Goal: Task Accomplishment & Management: Manage account settings

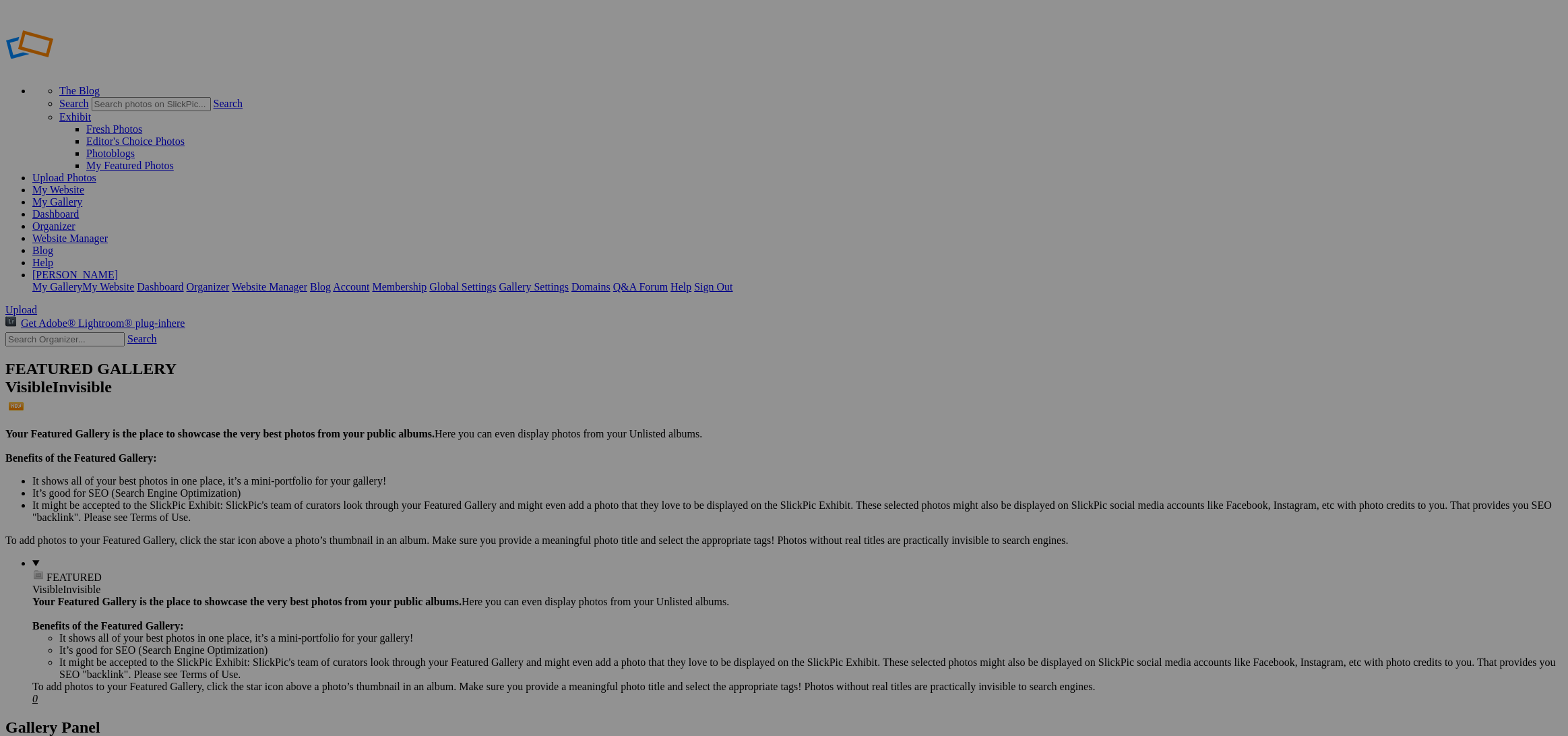
click at [656, 386] on input "text" at bounding box center [679, 393] width 147 height 14
type input "45 [PERSON_NAME]"
click at [664, 435] on span "Create" at bounding box center [649, 441] width 28 height 11
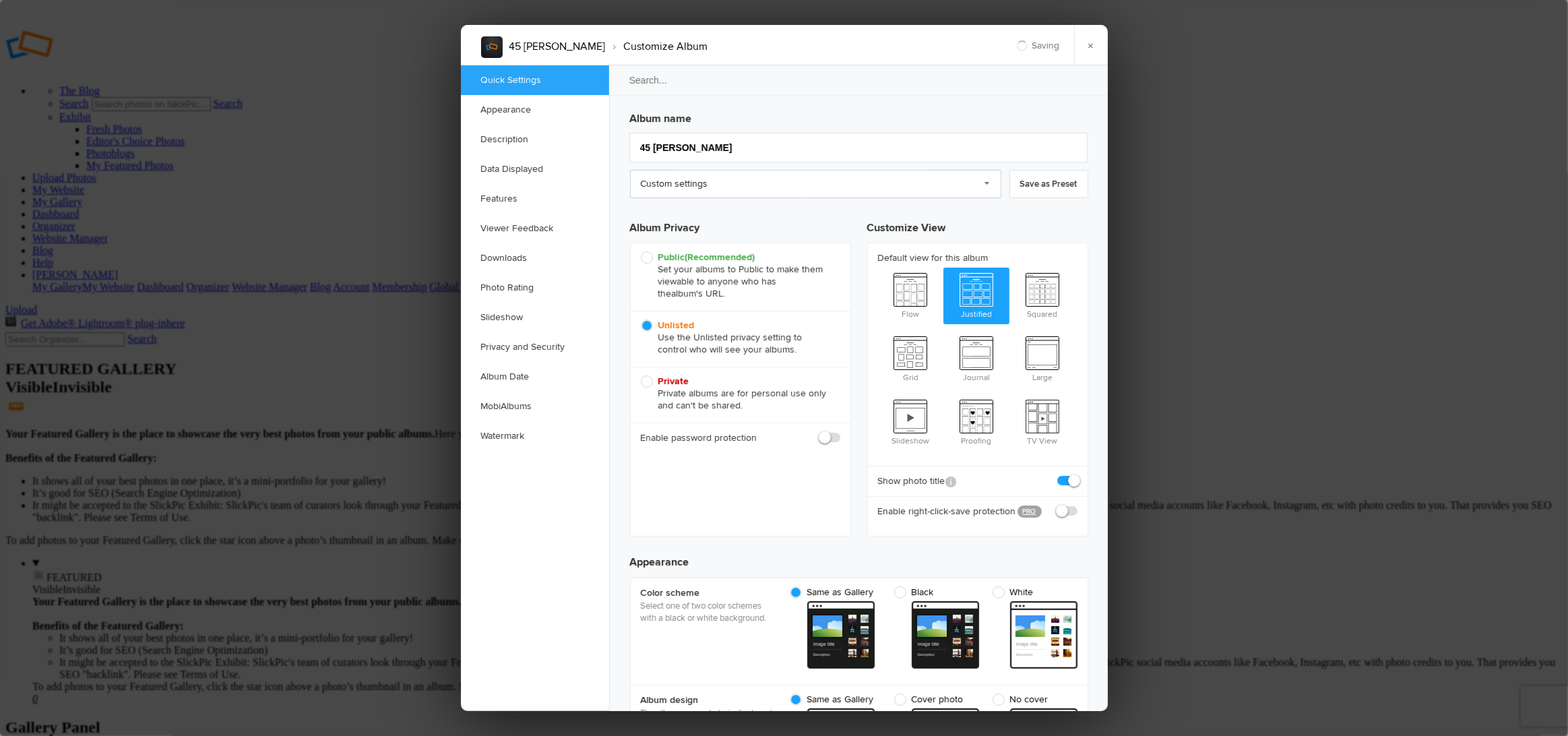
click at [660, 177] on link "Custom settings" at bounding box center [815, 184] width 371 height 28
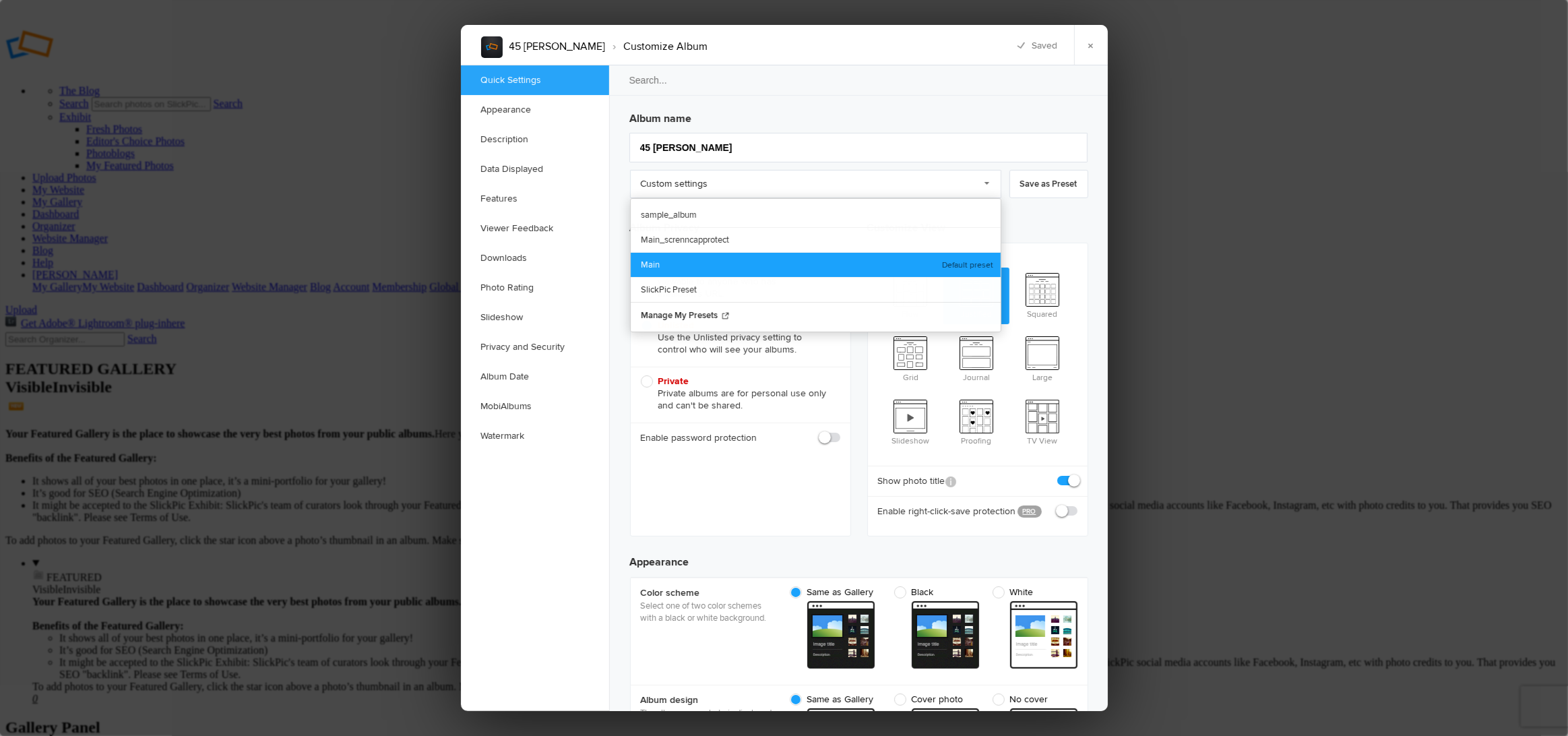
click at [657, 257] on link "Main" at bounding box center [815, 264] width 370 height 25
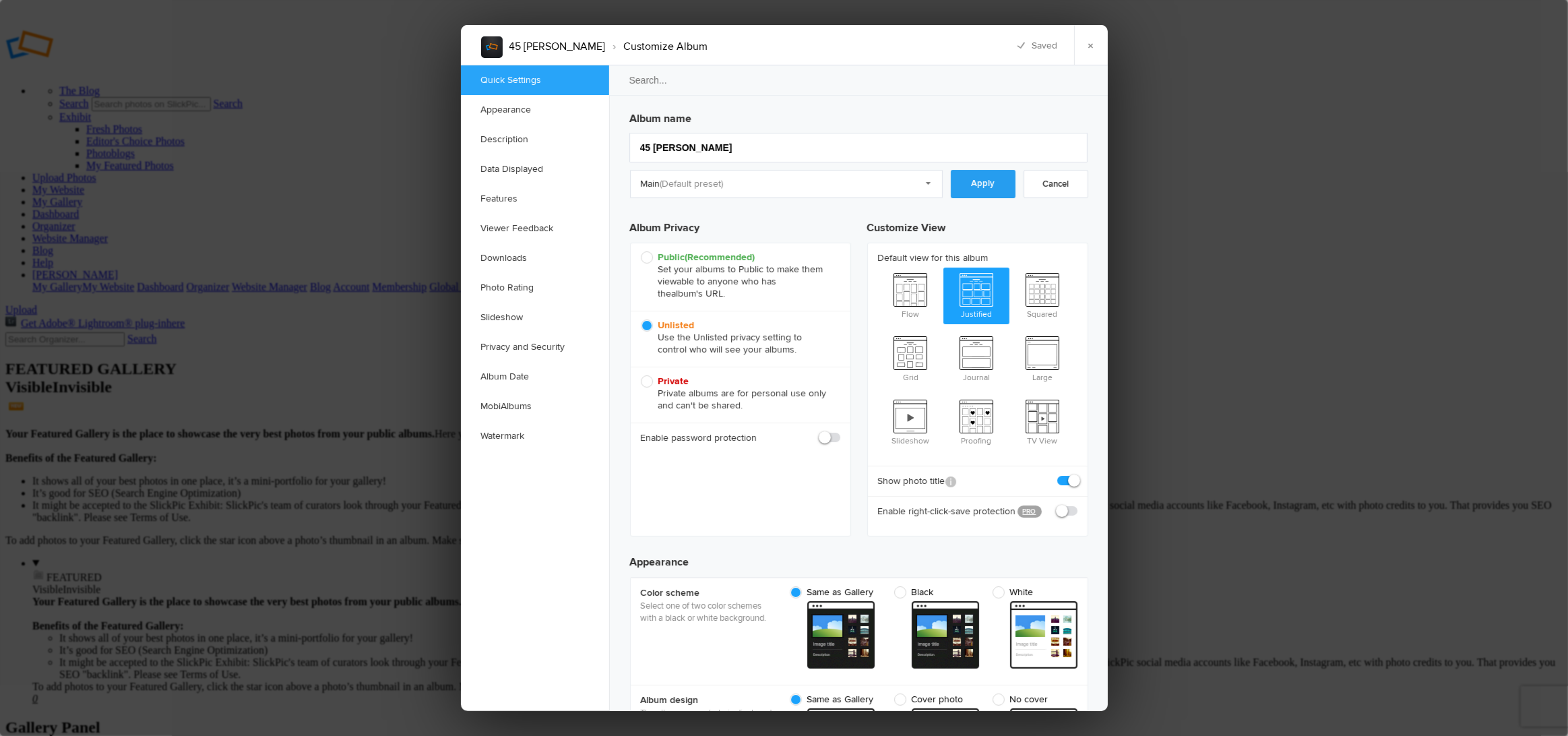
click at [972, 190] on link "Apply" at bounding box center [982, 184] width 65 height 28
checkbox input "true"
click at [1091, 50] on link "×" at bounding box center [1091, 45] width 34 height 40
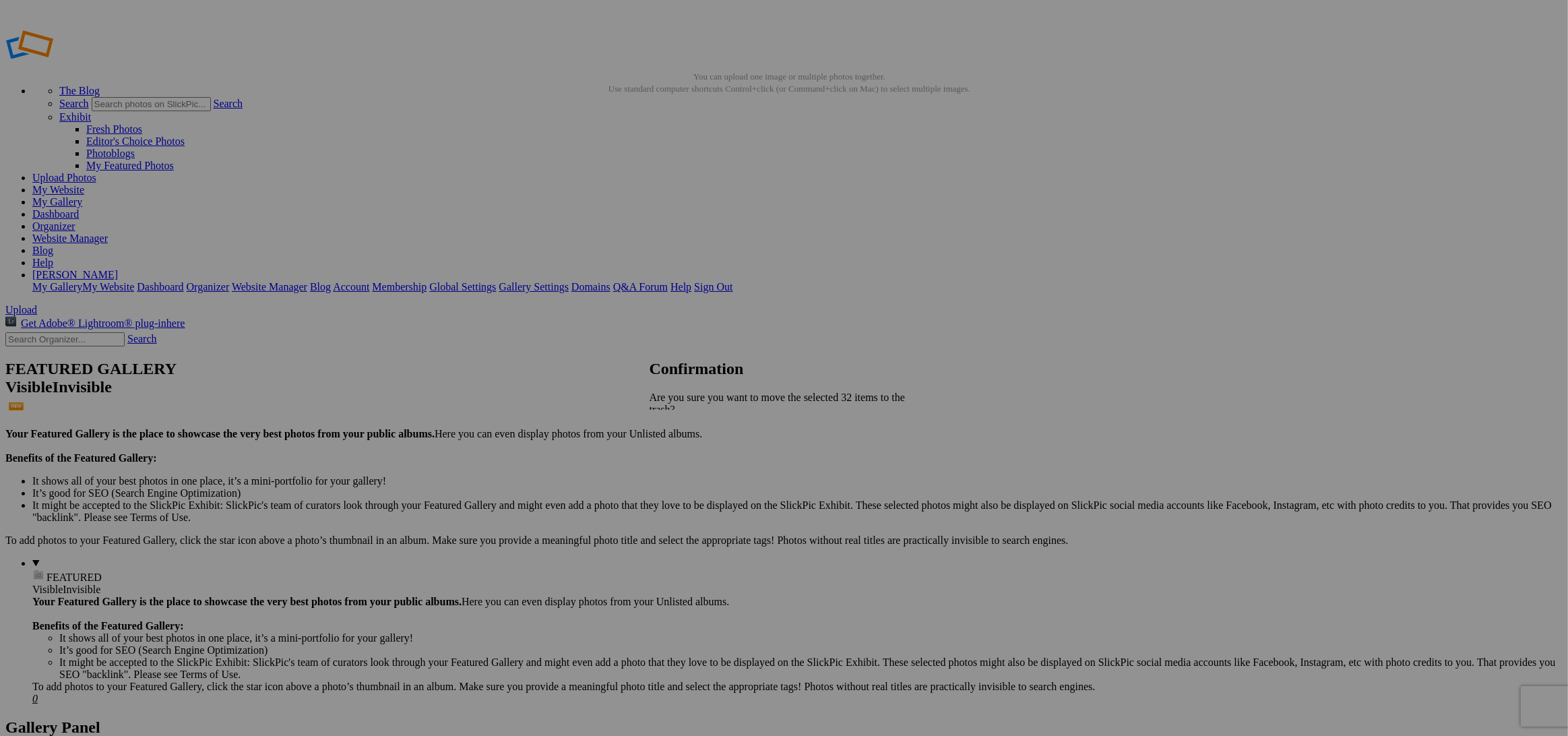
click at [695, 463] on span "Yes" at bounding box center [686, 468] width 15 height 11
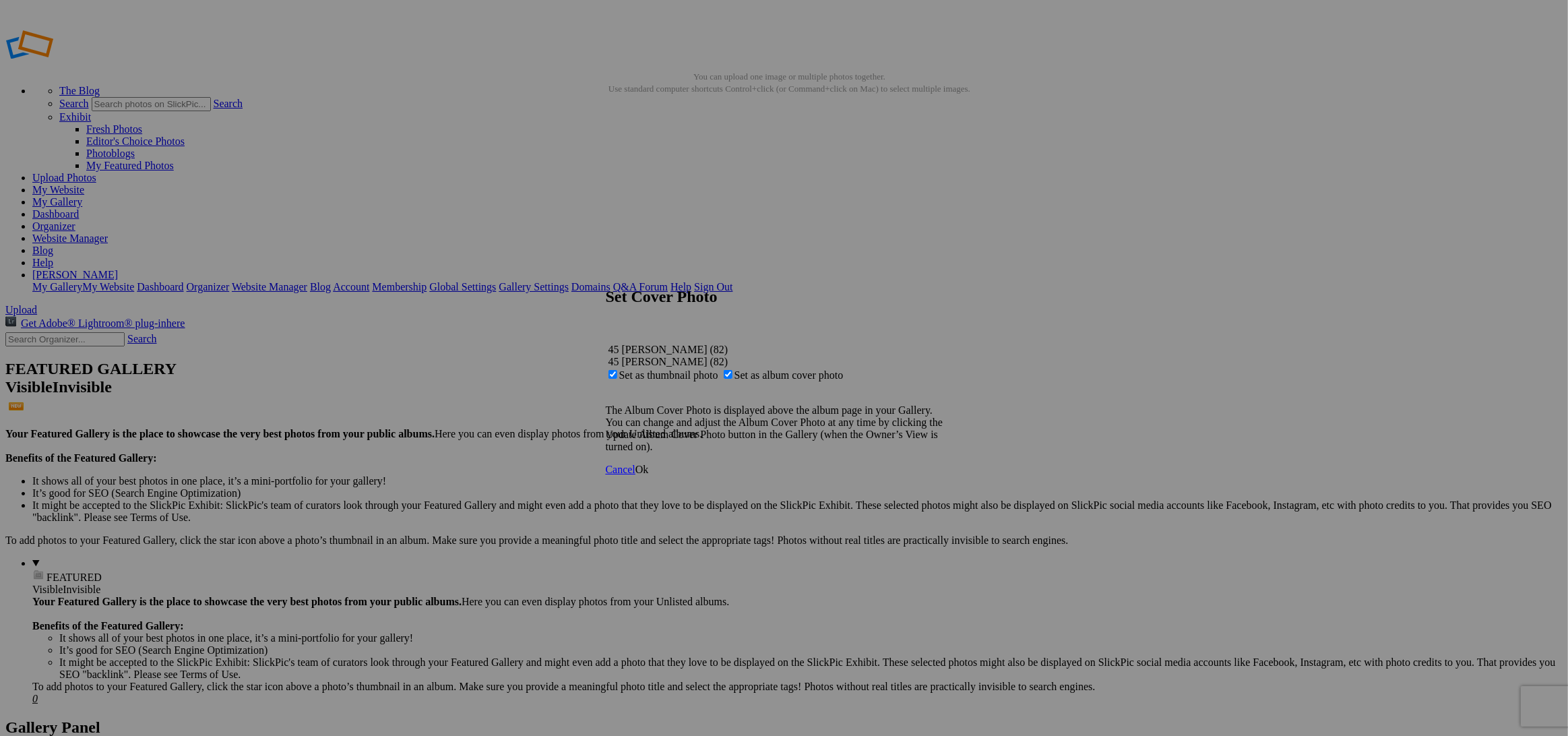
click at [649, 475] on link "Ok" at bounding box center [642, 469] width 14 height 11
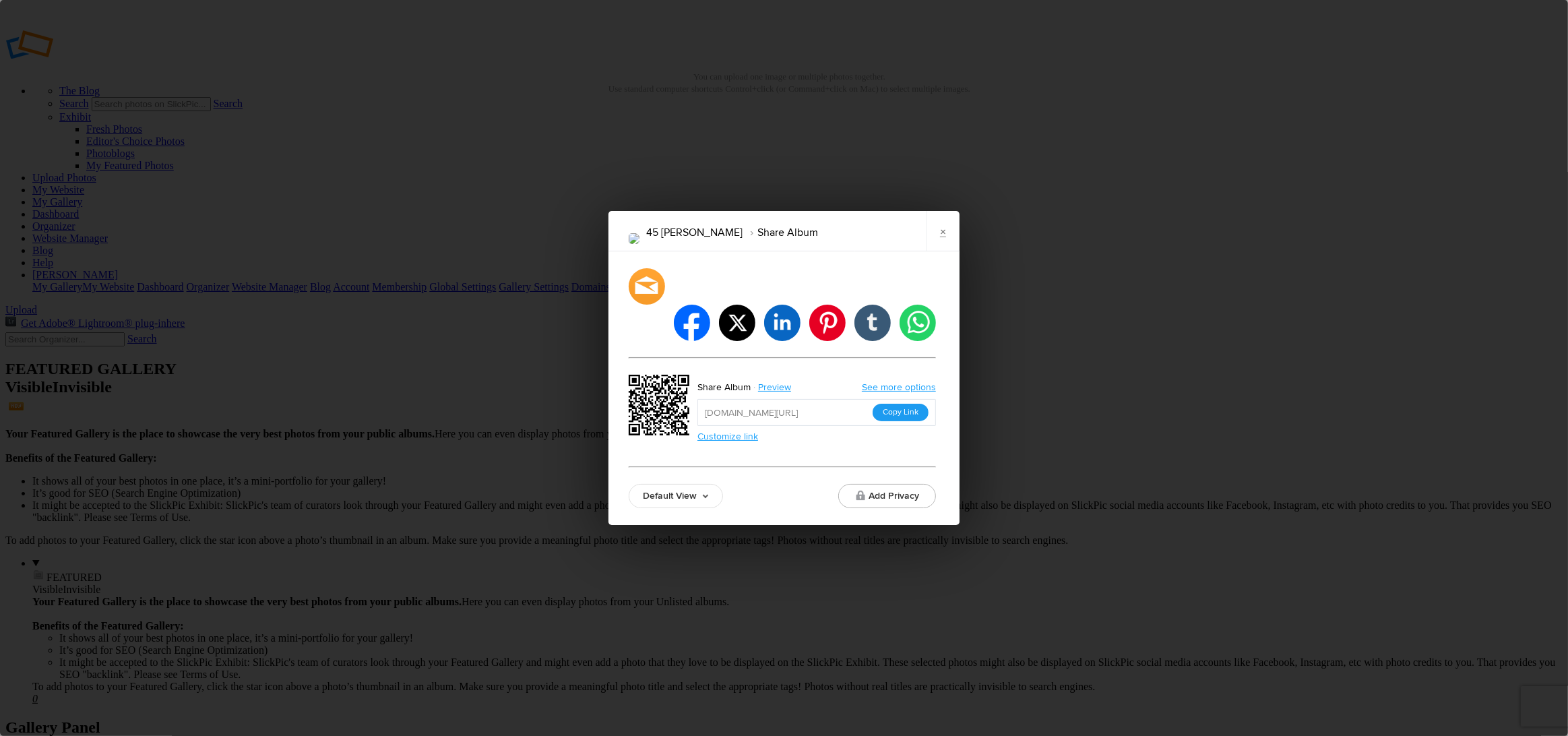
click at [890, 403] on button "Copy Link" at bounding box center [900, 412] width 56 height 18
click at [941, 251] on link "×" at bounding box center [943, 230] width 34 height 40
